Goal: Task Accomplishment & Management: Complete application form

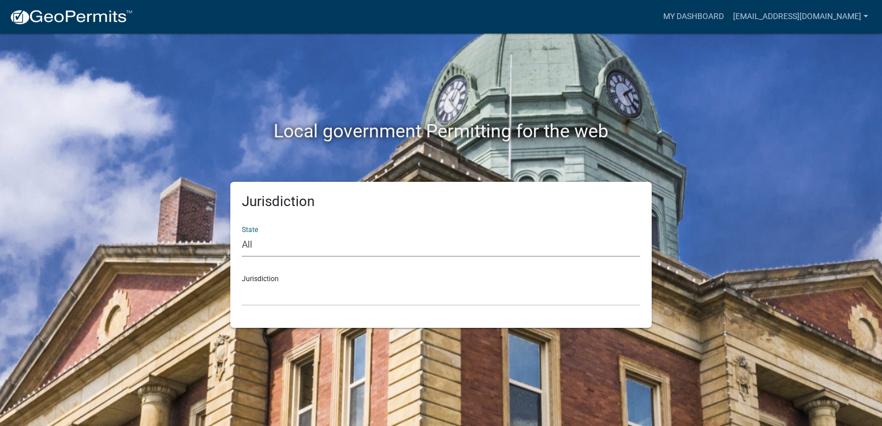
click at [279, 242] on select "All [US_STATE] [US_STATE] [US_STATE] [US_STATE] [US_STATE] [US_STATE] [US_STATE…" at bounding box center [441, 245] width 398 height 24
select select "[US_STATE]"
click at [242, 233] on select "All [US_STATE] [US_STATE] [US_STATE] [US_STATE] [US_STATE] [US_STATE] [US_STATE…" at bounding box center [441, 245] width 398 height 24
click at [271, 293] on select "City of [GEOGRAPHIC_DATA], [US_STATE] City of [GEOGRAPHIC_DATA], [US_STATE] Cit…" at bounding box center [441, 294] width 398 height 24
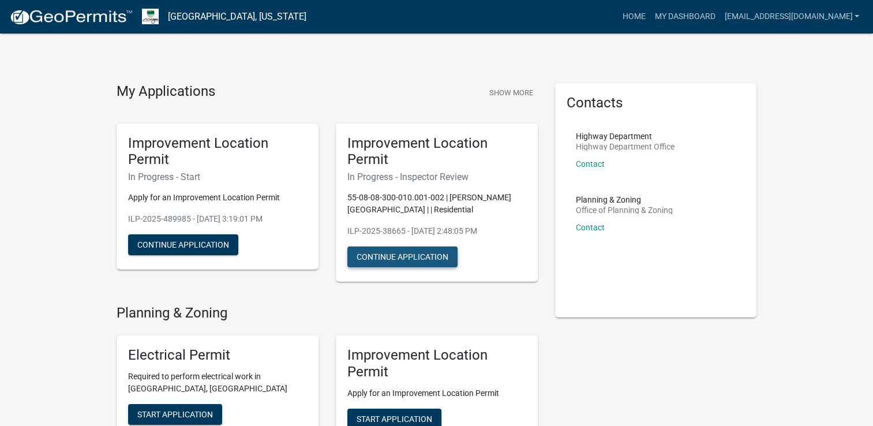
click at [416, 262] on button "Continue Application" at bounding box center [403, 257] width 110 height 21
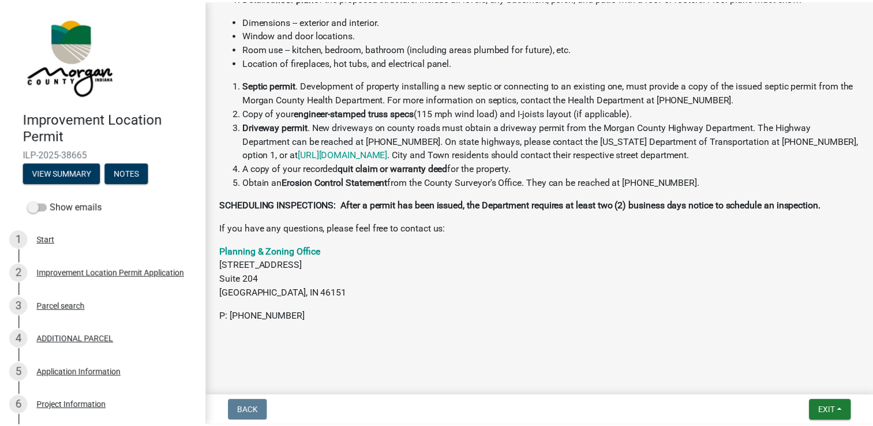
scroll to position [309, 0]
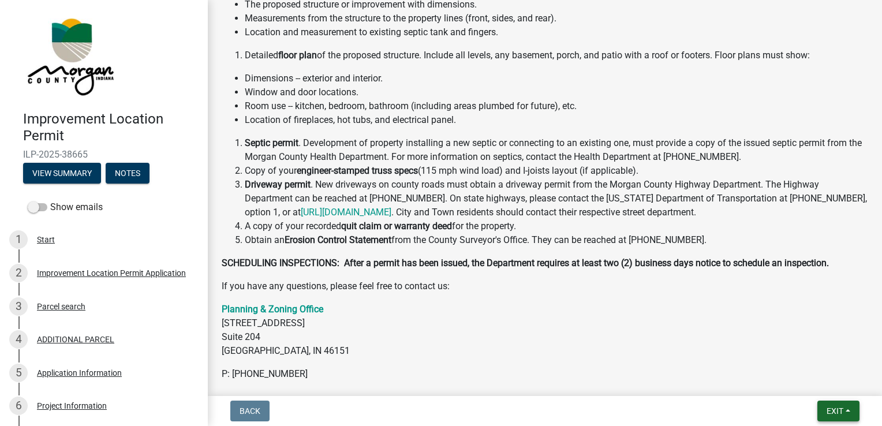
click at [830, 410] on span "Exit" at bounding box center [835, 410] width 17 height 9
click at [789, 380] on button "Save & Exit" at bounding box center [814, 381] width 92 height 28
